Goal: Transaction & Acquisition: Book appointment/travel/reservation

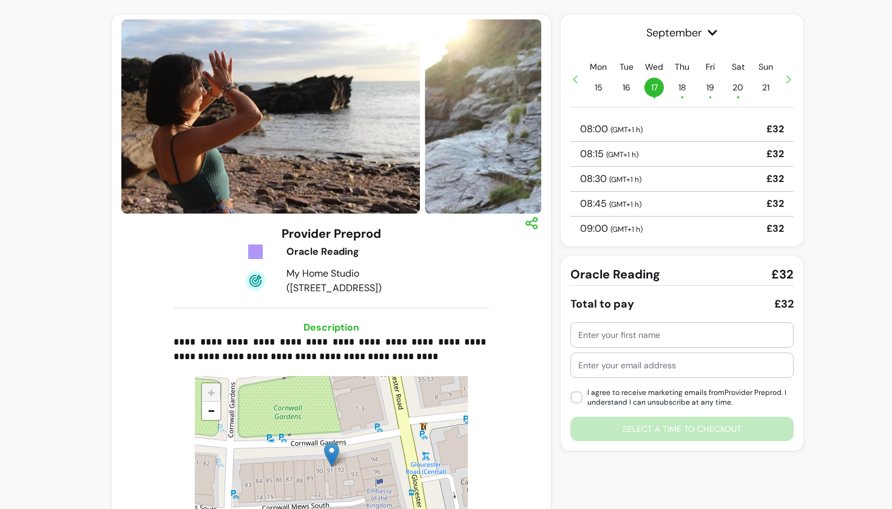
click at [646, 345] on div at bounding box center [682, 335] width 208 height 24
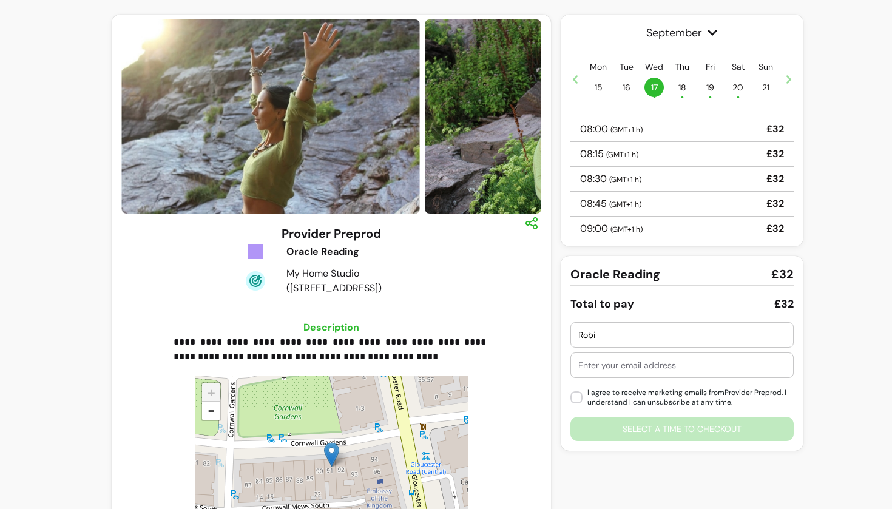
type input "Robi"
click at [648, 371] on input "text" at bounding box center [682, 365] width 208 height 12
type input "[EMAIL_ADDRESS][DOMAIN_NAME]"
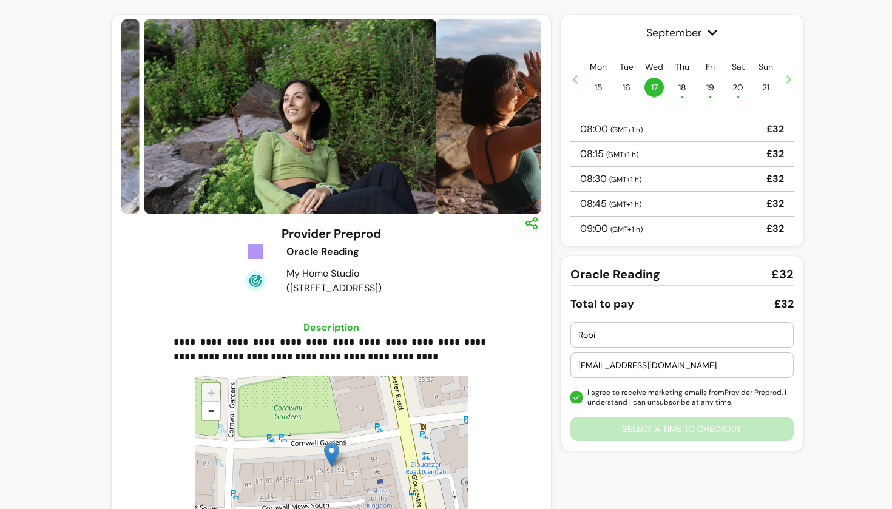
click at [614, 426] on div "[PERSON_NAME] [PERSON_NAME][EMAIL_ADDRESS][DOMAIN_NAME] I agree to receive mark…" at bounding box center [681, 381] width 223 height 119
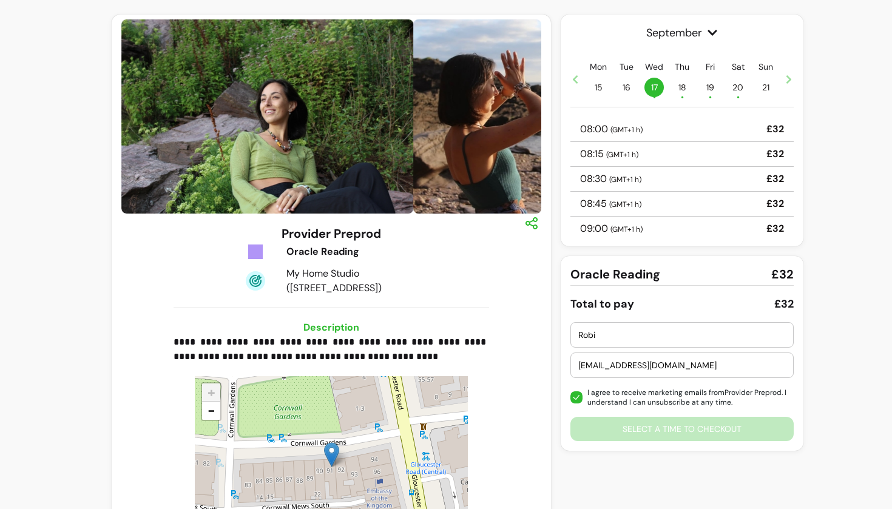
click at [640, 421] on div "[PERSON_NAME] [PERSON_NAME][EMAIL_ADDRESS][DOMAIN_NAME] I agree to receive mark…" at bounding box center [681, 381] width 223 height 119
click at [643, 433] on div "[PERSON_NAME] [PERSON_NAME][EMAIL_ADDRESS][DOMAIN_NAME] I agree to receive mark…" at bounding box center [681, 381] width 223 height 119
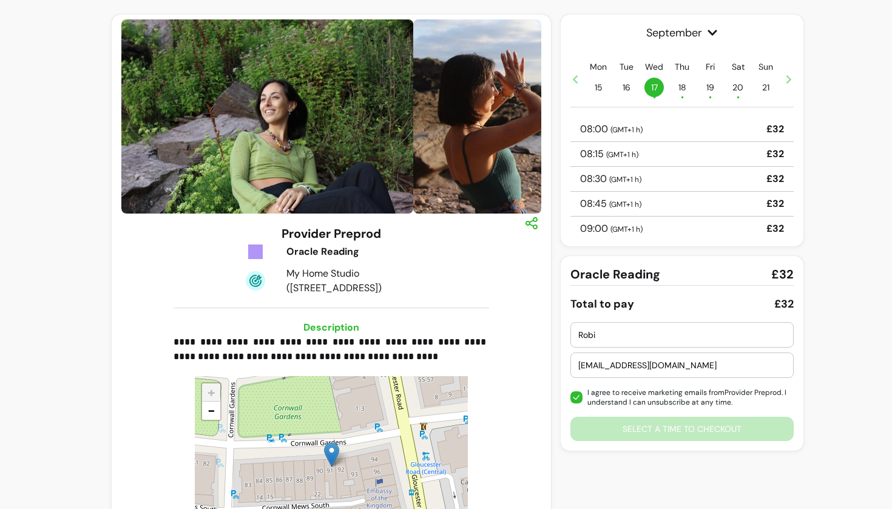
click at [643, 433] on div "[PERSON_NAME] [PERSON_NAME][EMAIL_ADDRESS][DOMAIN_NAME] I agree to receive mark…" at bounding box center [681, 381] width 223 height 119
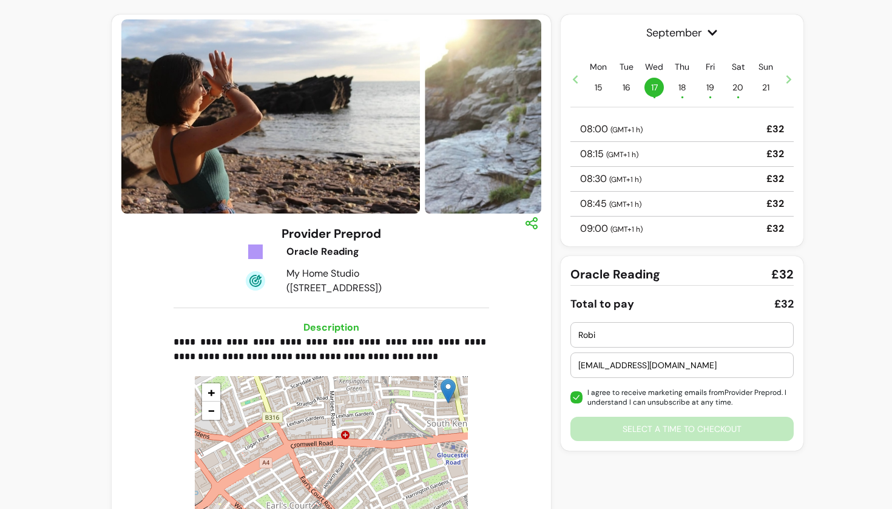
click at [652, 166] on div "08:15 ( GMT+1 h ) £32" at bounding box center [681, 154] width 223 height 25
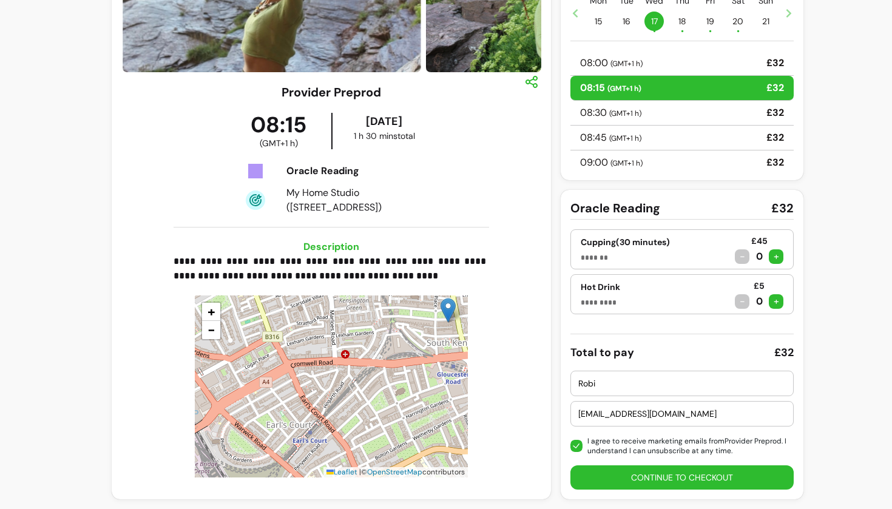
scroll to position [141, 0]
click at [777, 259] on div "+" at bounding box center [776, 256] width 15 height 15
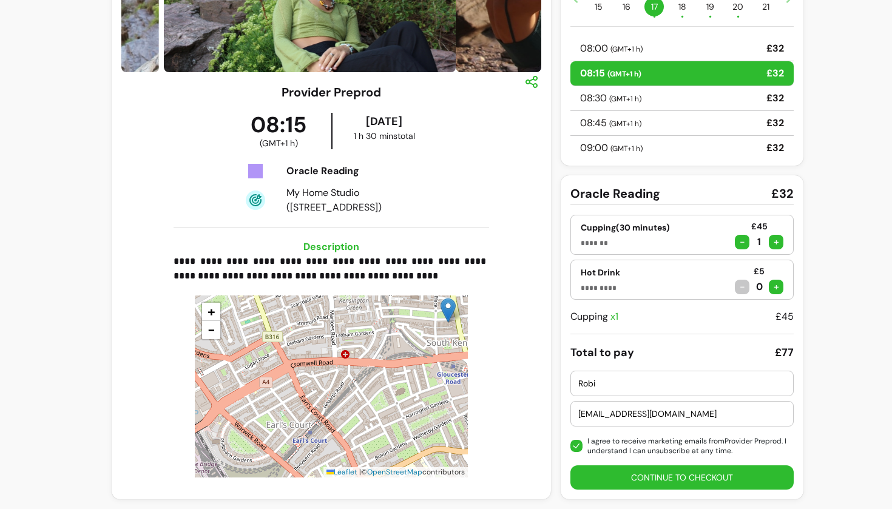
click at [643, 473] on button "Continue to checkout" at bounding box center [681, 477] width 223 height 24
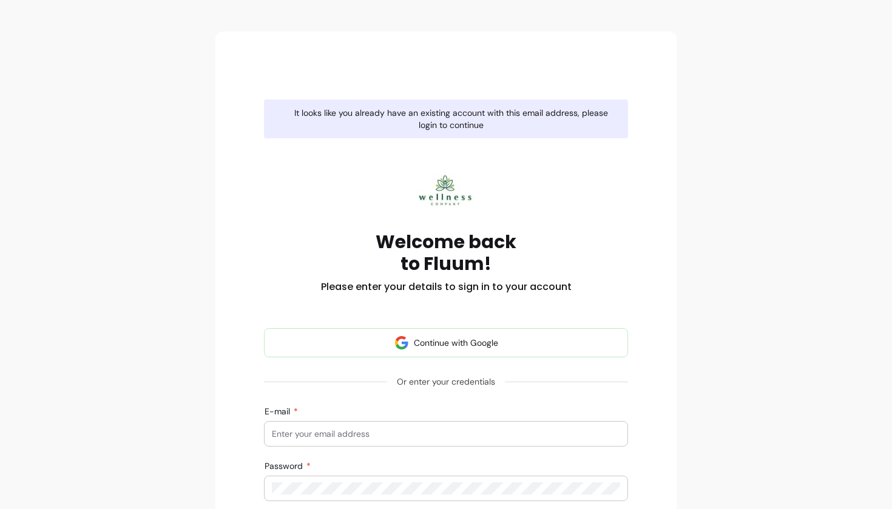
type input "[EMAIL_ADDRESS][DOMAIN_NAME]"
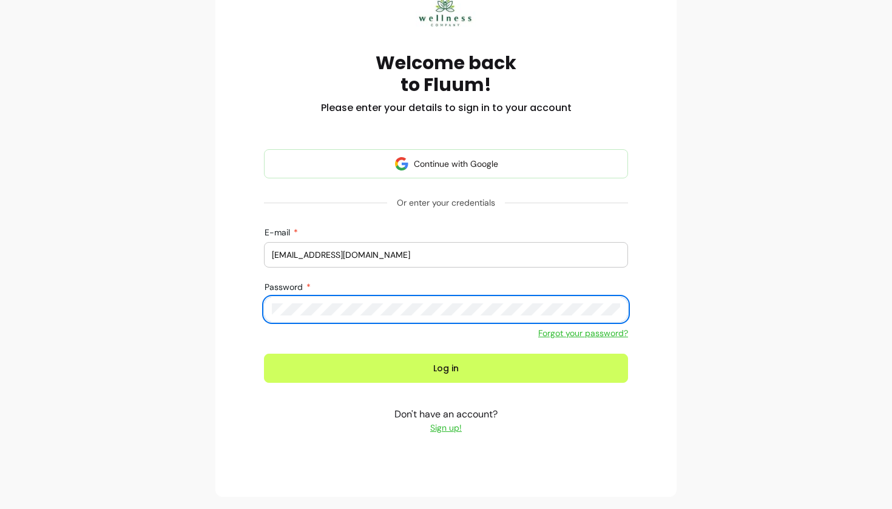
scroll to position [179, 0]
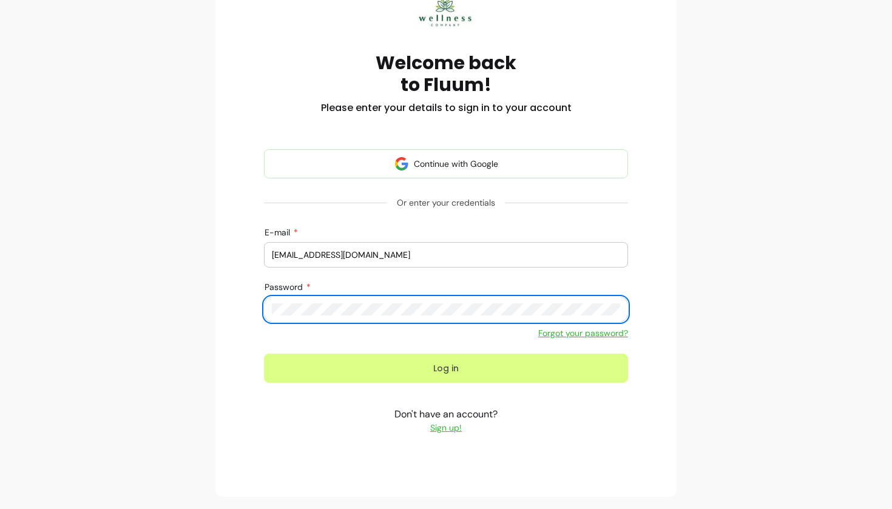
click at [386, 368] on button "Log in" at bounding box center [446, 368] width 364 height 29
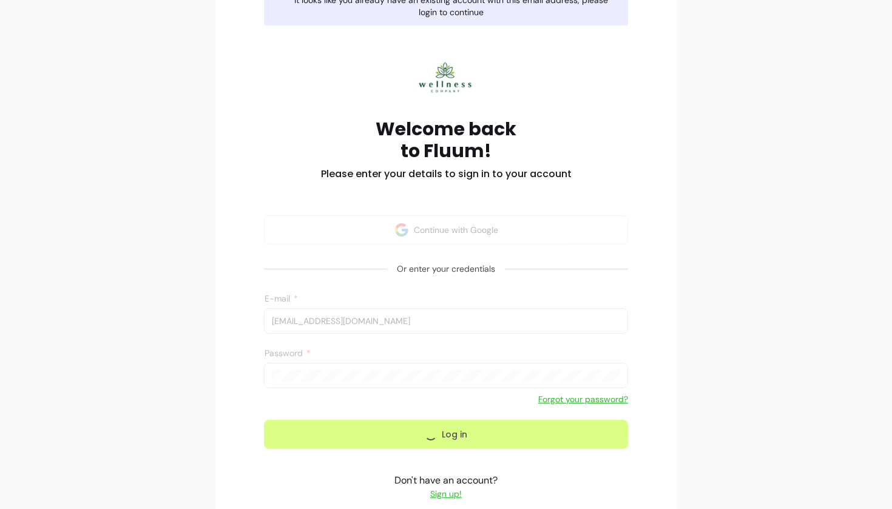
scroll to position [56, 0]
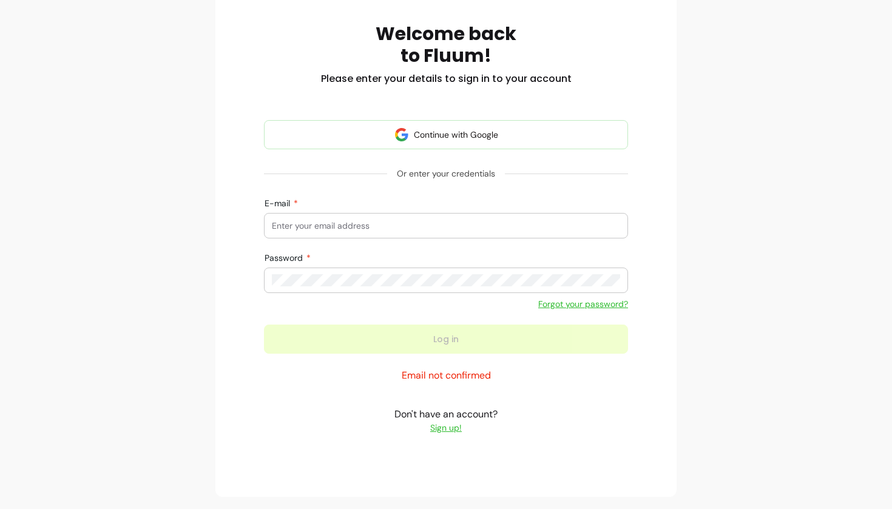
scroll to position [150, 0]
click at [352, 229] on input "E-mail" at bounding box center [446, 226] width 348 height 12
type input "[EMAIL_ADDRESS][DOMAIN_NAME]"
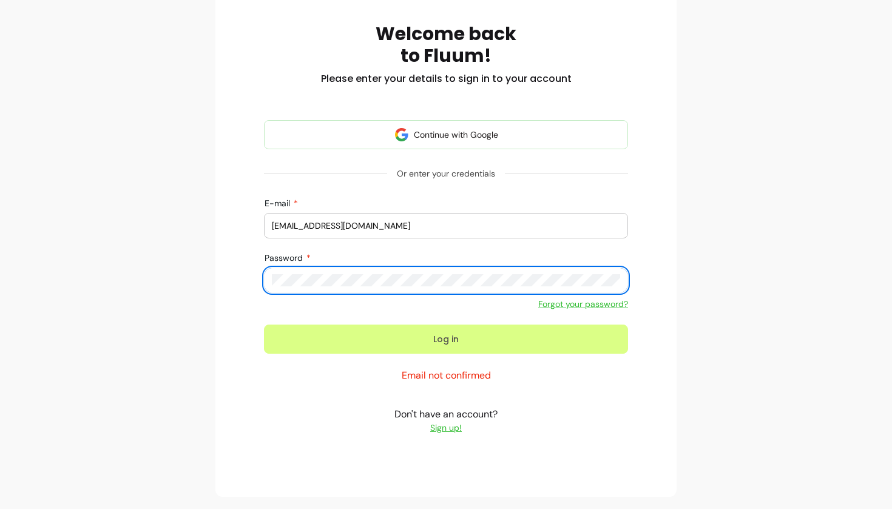
click at [420, 339] on button "Log in" at bounding box center [446, 339] width 364 height 29
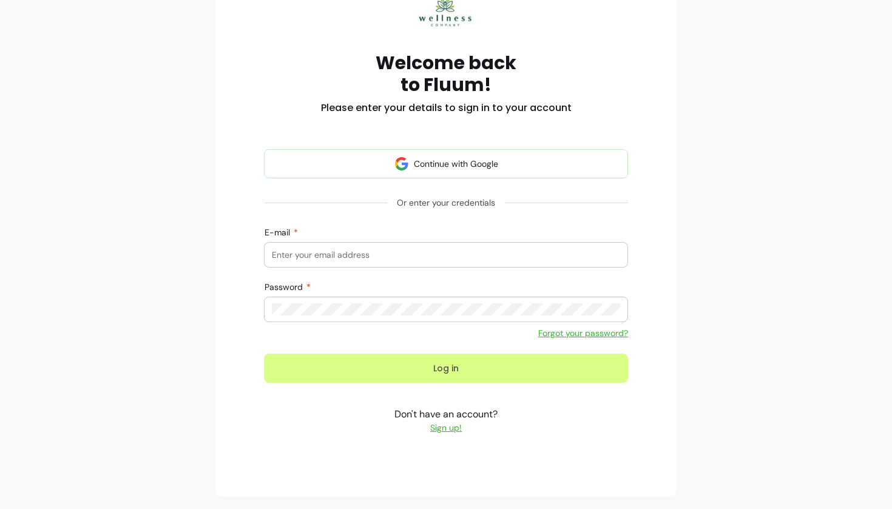
scroll to position [90, 0]
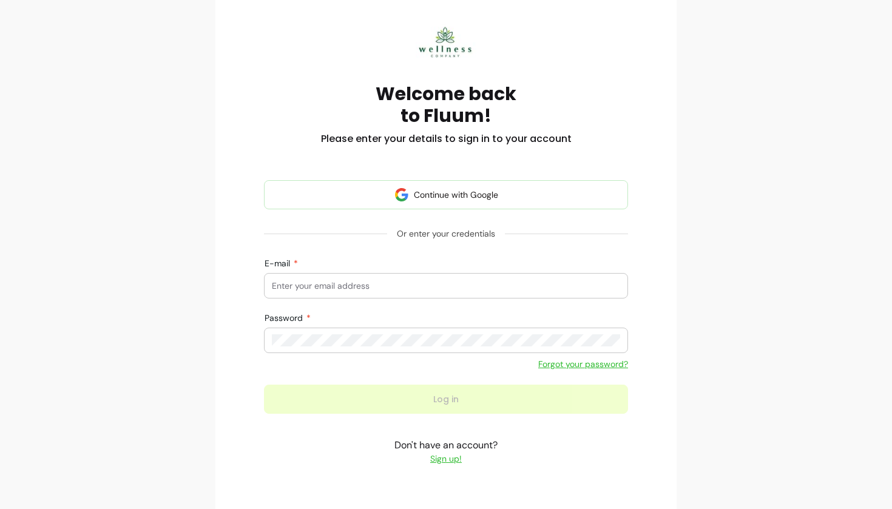
click at [374, 287] on input "E-mail" at bounding box center [446, 286] width 348 height 12
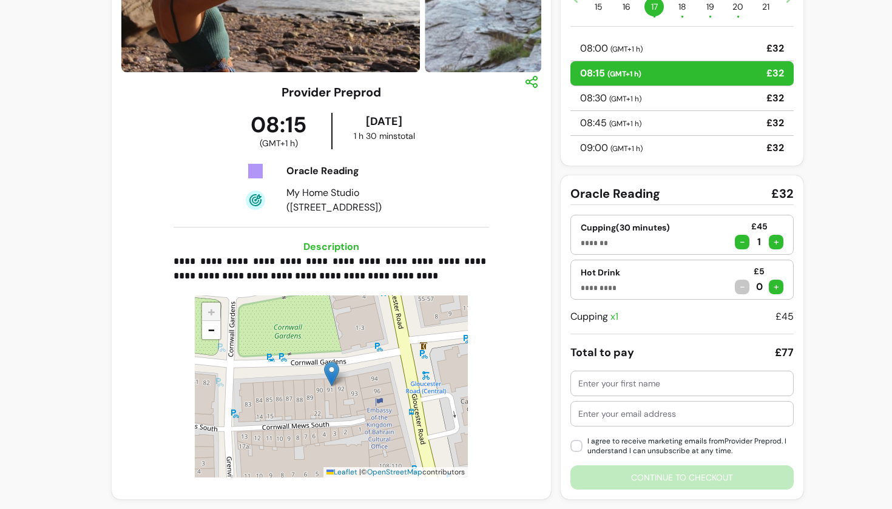
scroll to position [141, 0]
click at [609, 387] on input "text" at bounding box center [682, 383] width 208 height 12
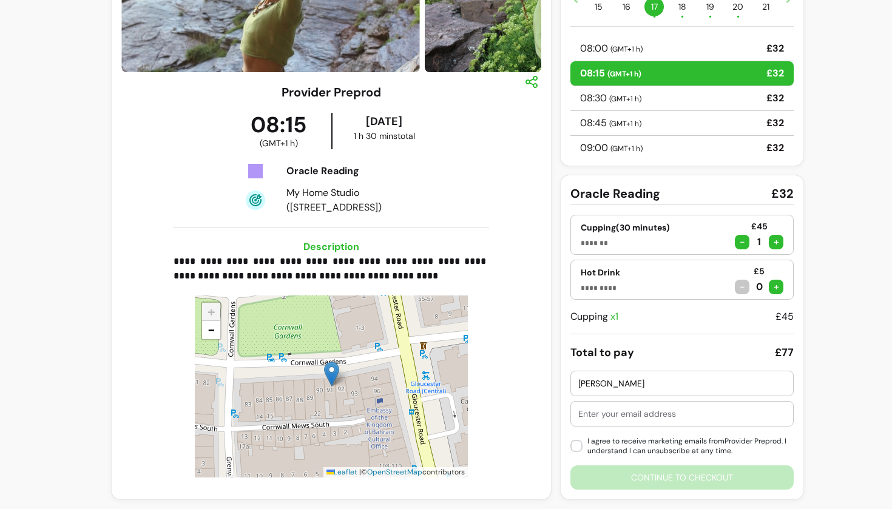
type input "[PERSON_NAME]"
click at [609, 410] on input "text" at bounding box center [682, 414] width 208 height 12
type input "[EMAIL_ADDRESS][DOMAIN_NAME]"
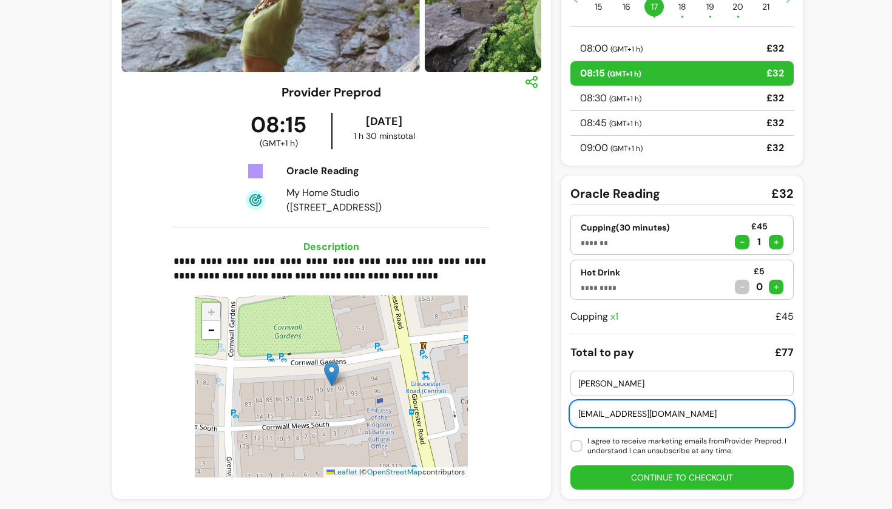
click at [626, 416] on input "[EMAIL_ADDRESS][DOMAIN_NAME]" at bounding box center [682, 414] width 208 height 12
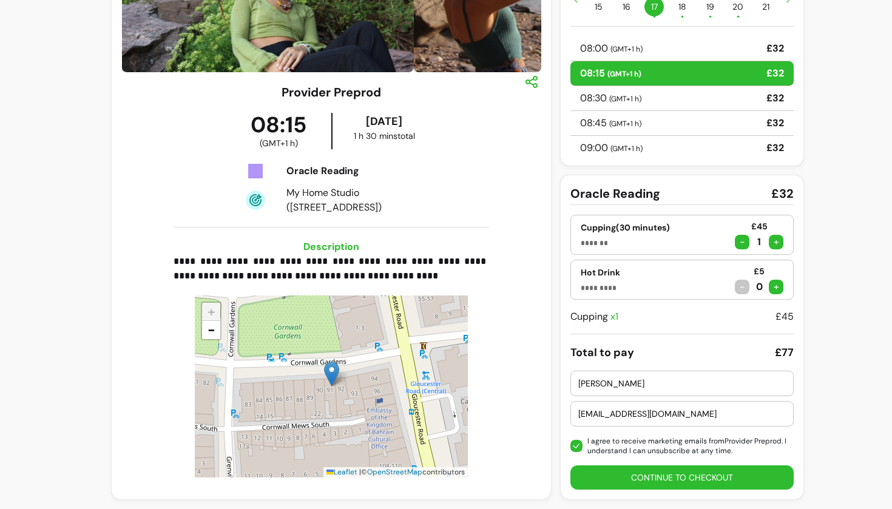
click at [607, 478] on button "Continue to checkout" at bounding box center [681, 477] width 223 height 24
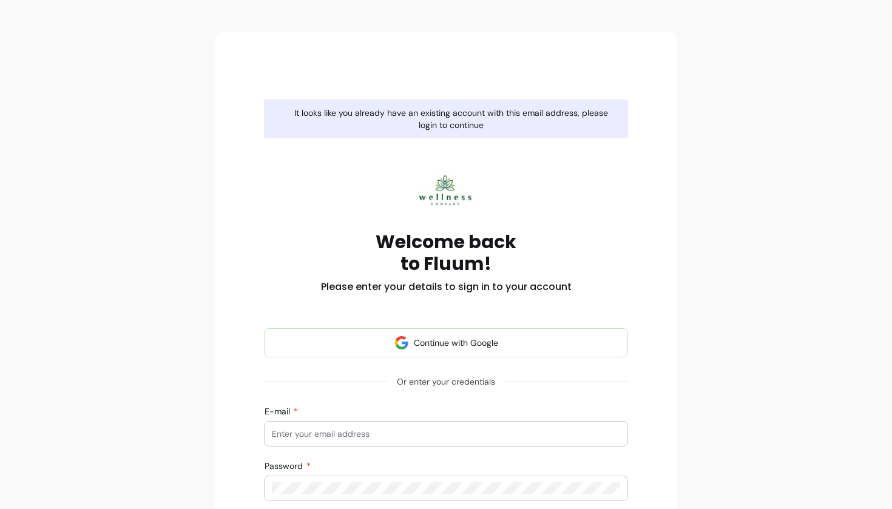
click at [502, 428] on input "E-mail" at bounding box center [446, 434] width 348 height 12
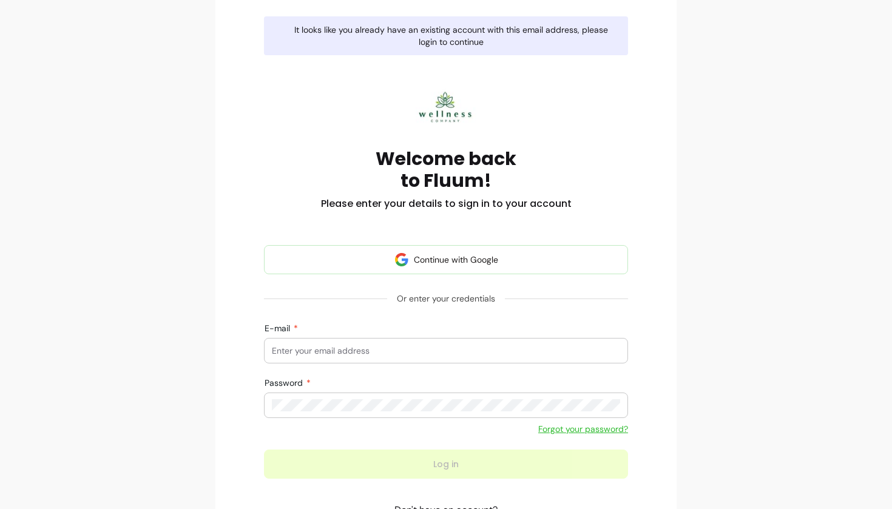
scroll to position [86, 0]
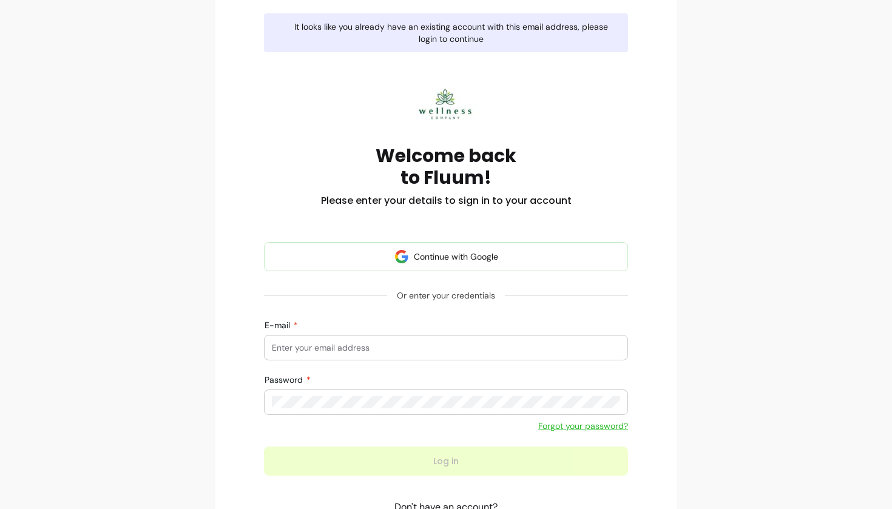
click at [502, 428] on div "Password Forgot your password?" at bounding box center [446, 403] width 364 height 57
click at [475, 350] on input "E-mail" at bounding box center [446, 348] width 348 height 12
type input "[EMAIL_ADDRESS][DOMAIN_NAME]"
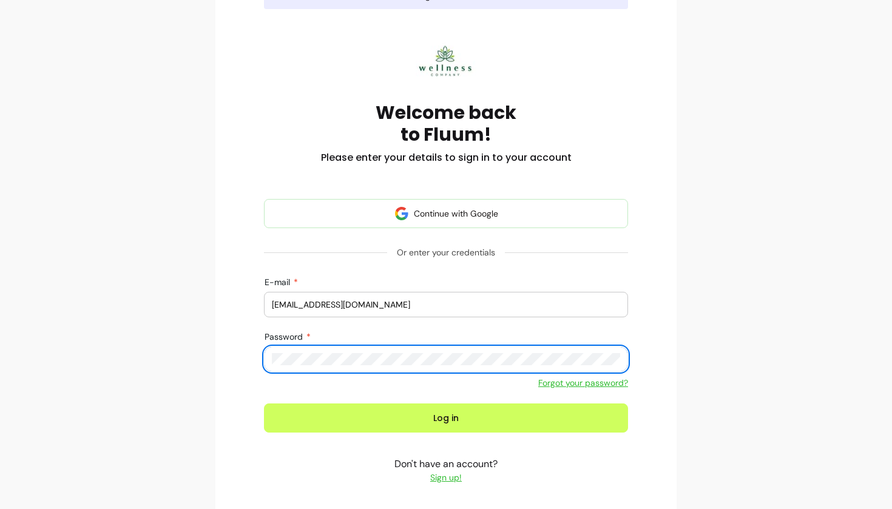
scroll to position [150, 0]
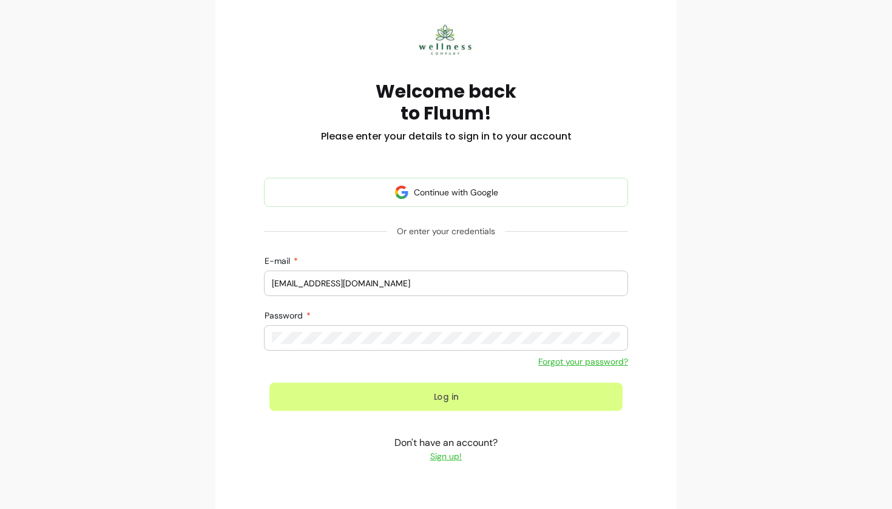
click at [503, 391] on button "Log in" at bounding box center [445, 396] width 353 height 29
